Goal: Contribute content

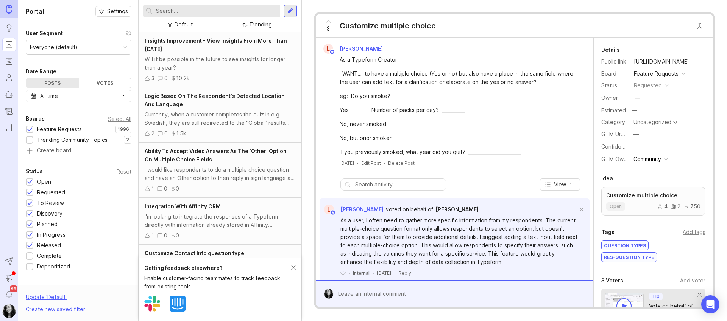
click at [296, 14] on div "Default Trending" at bounding box center [220, 16] width 163 height 32
click at [294, 13] on div at bounding box center [290, 11] width 13 height 13
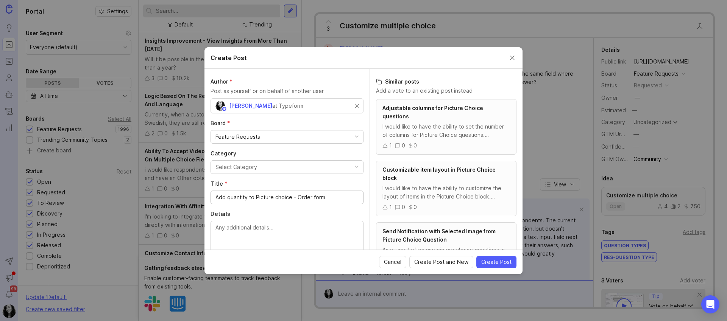
type input "Add quantity to Picture choice - Order form"
click at [254, 233] on textarea "Details" at bounding box center [286, 236] width 143 height 25
paste textarea "I want to make an order form for two Articles. How can i do it in Typeform, so …"
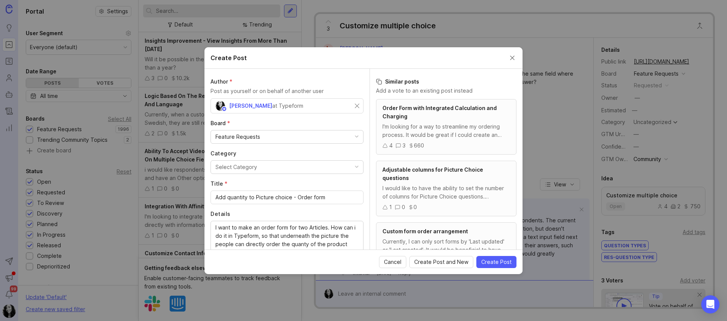
click at [215, 226] on div "I want to make an order form for two Articles. How can i do it in Typeform, so …" at bounding box center [286, 236] width 153 height 31
drag, startPoint x: 214, startPoint y: 232, endPoint x: 227, endPoint y: 190, distance: 43.9
click at [214, 232] on div "I want to make an order form for two Articles. How can i do it in Typeform, so …" at bounding box center [286, 236] width 153 height 31
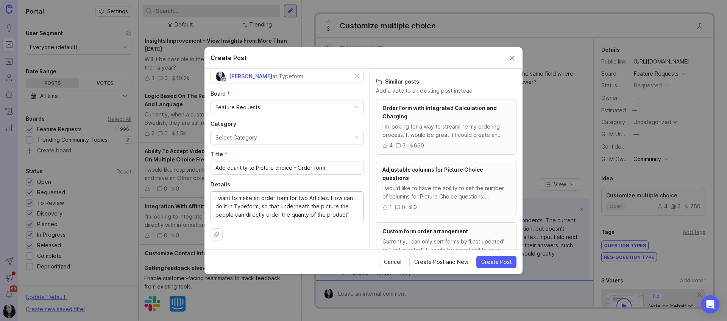
click at [213, 197] on div "I want to make an order form for two Articles. How can i do it in Typeform, so …" at bounding box center [286, 207] width 153 height 31
click at [215, 197] on div "I want to make an order form for two Articles. How can i do it in Typeform, so …" at bounding box center [286, 207] width 153 height 31
drag, startPoint x: 221, startPoint y: 197, endPoint x: 312, endPoint y: 208, distance: 92.3
click at [312, 208] on textarea "I want to make an order form for two Articles. How can i do it in Typeform, so …" at bounding box center [286, 206] width 143 height 25
drag, startPoint x: 256, startPoint y: 207, endPoint x: 330, endPoint y: 199, distance: 73.9
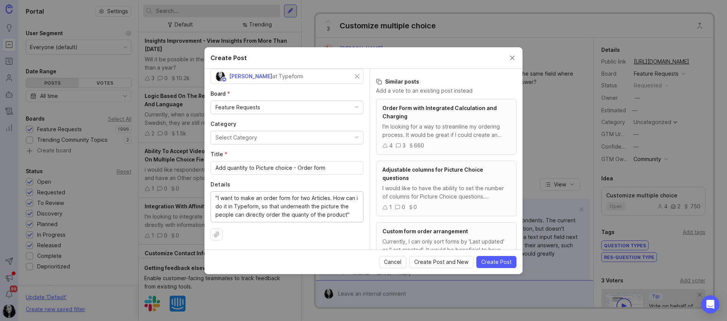
click at [330, 199] on textarea ""I want to make an order form for two Articles. How can i do it in Typeform, so…" at bounding box center [286, 206] width 143 height 25
drag, startPoint x: 329, startPoint y: 199, endPoint x: 256, endPoint y: 207, distance: 73.8
click at [257, 207] on textarea ""I want to make an order form for two Articles. How can i do it in Typeform, so…" at bounding box center [286, 206] width 143 height 25
click at [289, 215] on textarea ""I want to make an order form for two Articles, so that underneath the picture …" at bounding box center [286, 206] width 143 height 25
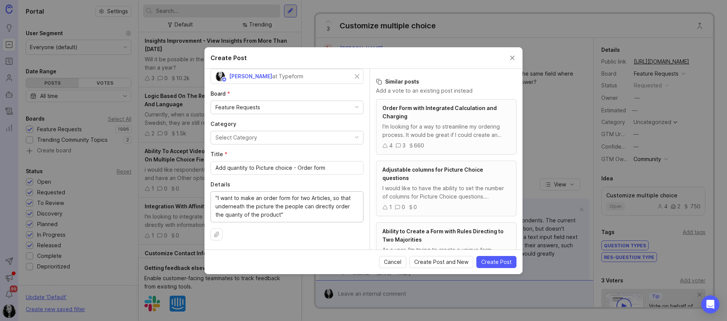
click at [229, 216] on textarea ""I want to make an order form for two Articles, so that underneath the picture …" at bounding box center [286, 206] width 143 height 25
click at [313, 216] on textarea ""I want to make an order form for two Articles, so that underneath the picture …" at bounding box center [286, 206] width 143 height 25
type textarea ""I want to make an order form for two Articles, so that underneath the picture …"
drag, startPoint x: 496, startPoint y: 262, endPoint x: 320, endPoint y: 154, distance: 206.4
click at [319, 155] on form "Create Post Author * Post as yourself or on behalf of another user Anahí Guaz a…" at bounding box center [363, 160] width 318 height 227
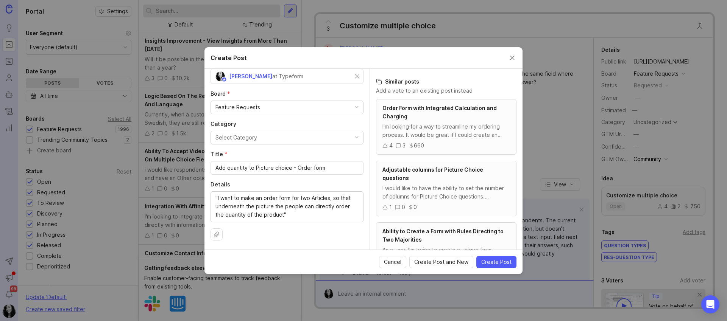
click at [332, 142] on button "Select Category" at bounding box center [286, 138] width 153 height 14
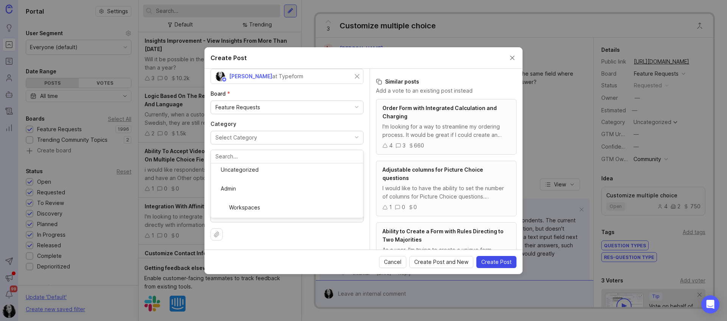
click at [499, 267] on button "Create Post" at bounding box center [496, 262] width 40 height 12
